Goal: Task Accomplishment & Management: Manage account settings

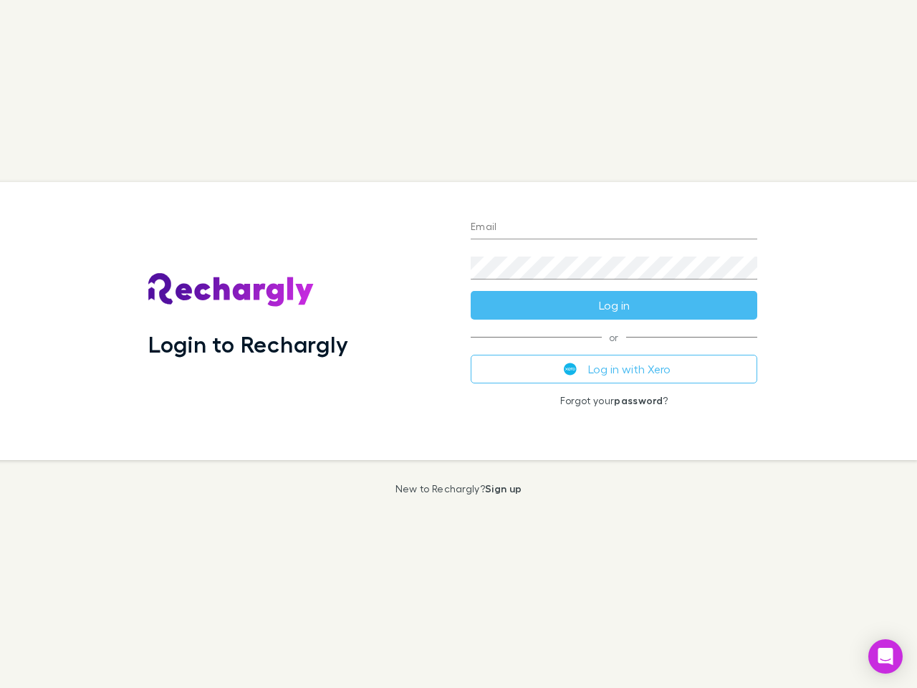
click at [459, 344] on div "Login to Rechargly" at bounding box center [298, 321] width 322 height 278
click at [614, 228] on input "Email" at bounding box center [614, 227] width 287 height 23
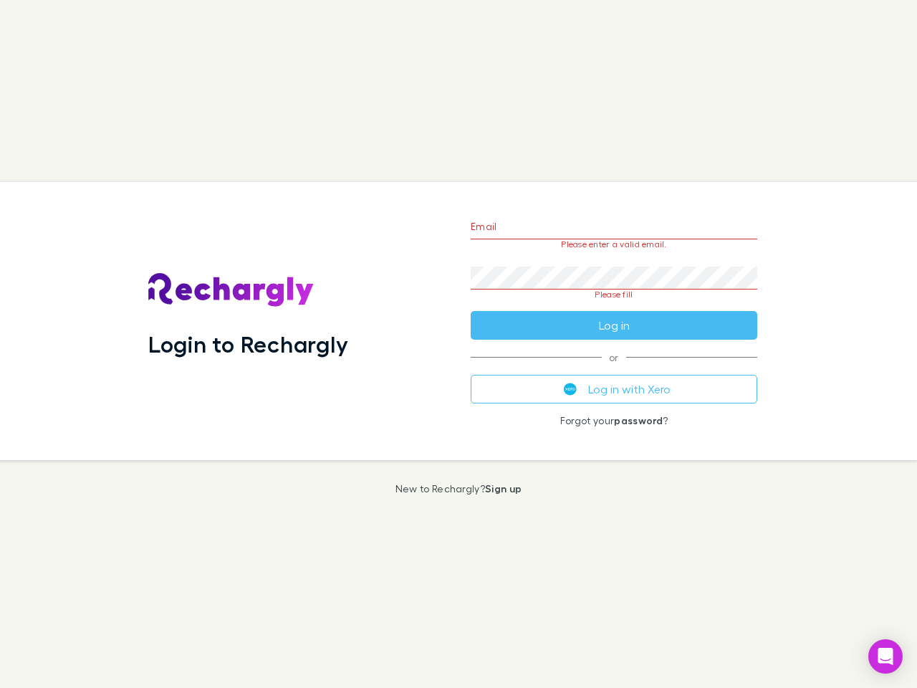
click at [614, 305] on form "Email Please enter a valid email. Password Please fill Log in" at bounding box center [614, 272] width 287 height 135
click at [614, 369] on div "Email Please enter a valid email. Password Please fill Log in or Log in with Xe…" at bounding box center [614, 321] width 310 height 278
click at [886, 656] on icon "Open Intercom Messenger" at bounding box center [886, 656] width 15 height 17
